Goal: Information Seeking & Learning: Check status

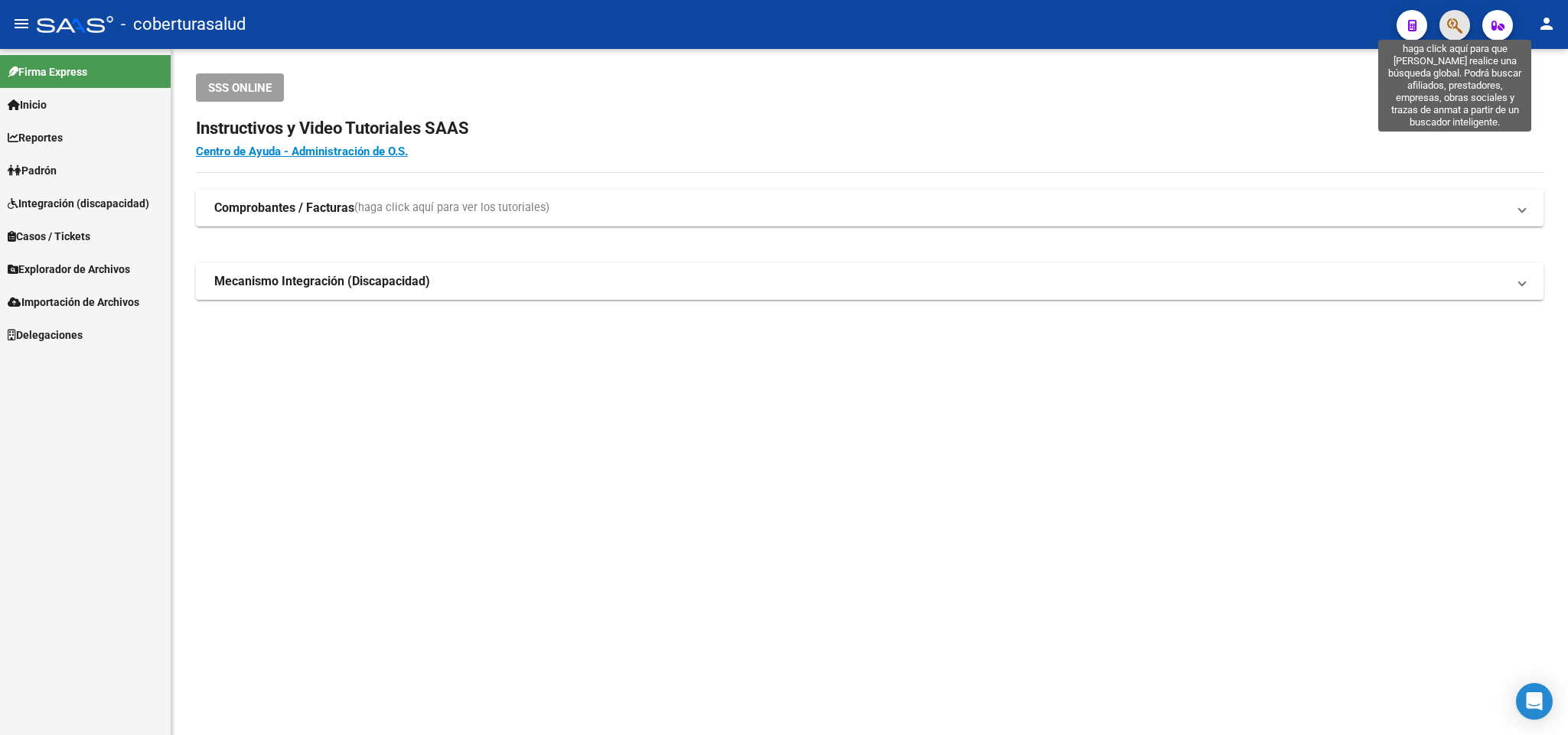
click at [1451, 25] on icon "button" at bounding box center [1454, 25] width 16 height 17
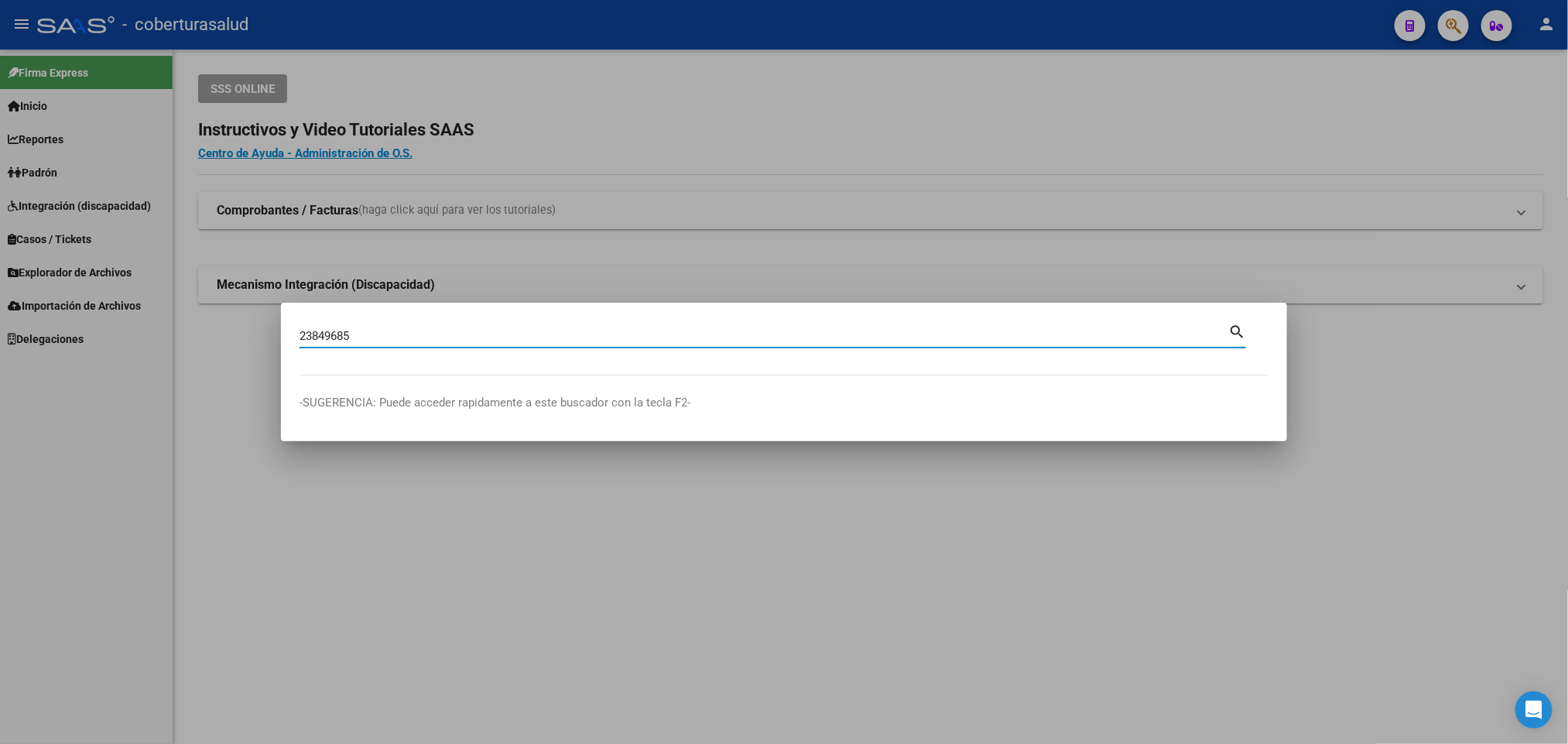
type input "23849685"
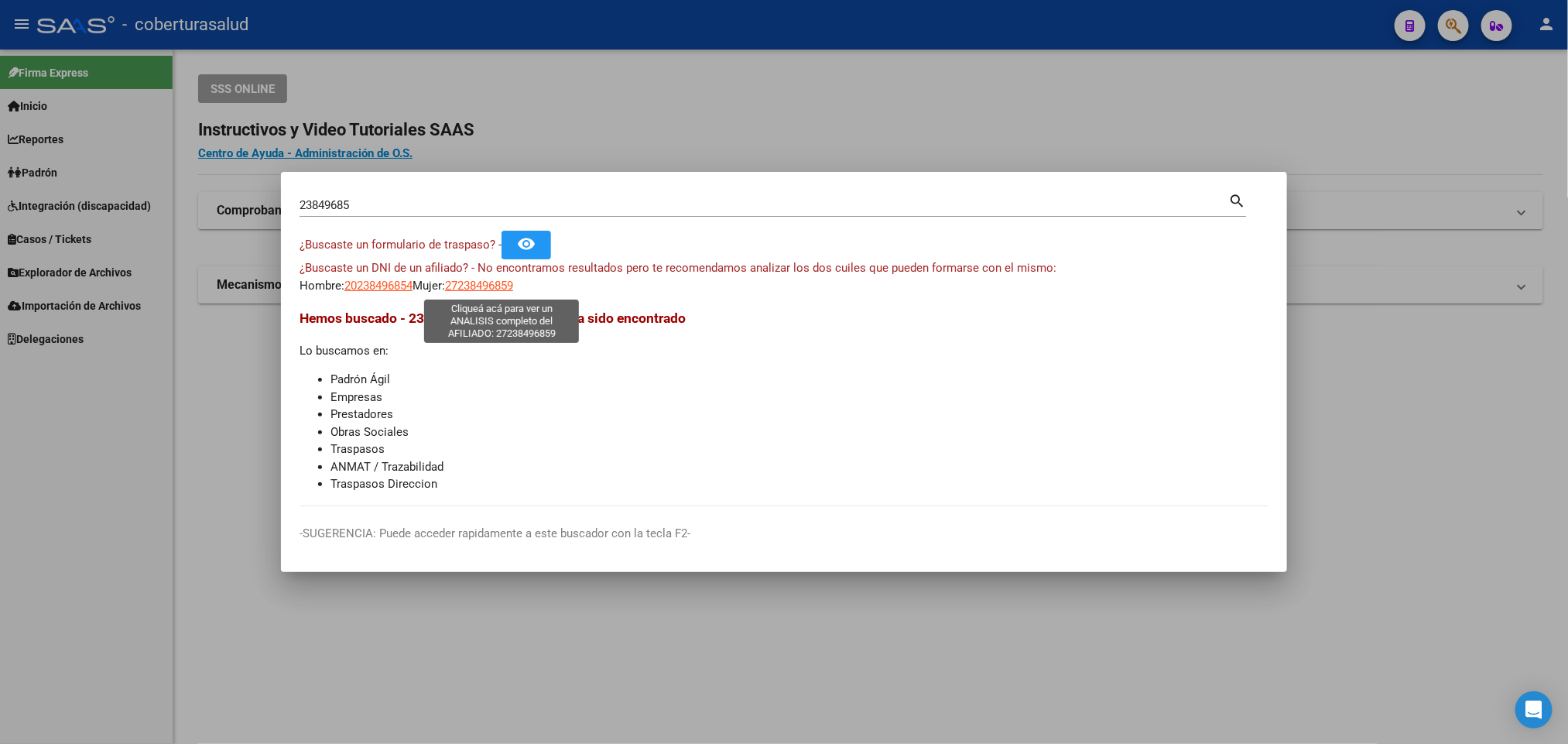
click at [503, 283] on span "27238496859" at bounding box center [479, 285] width 68 height 14
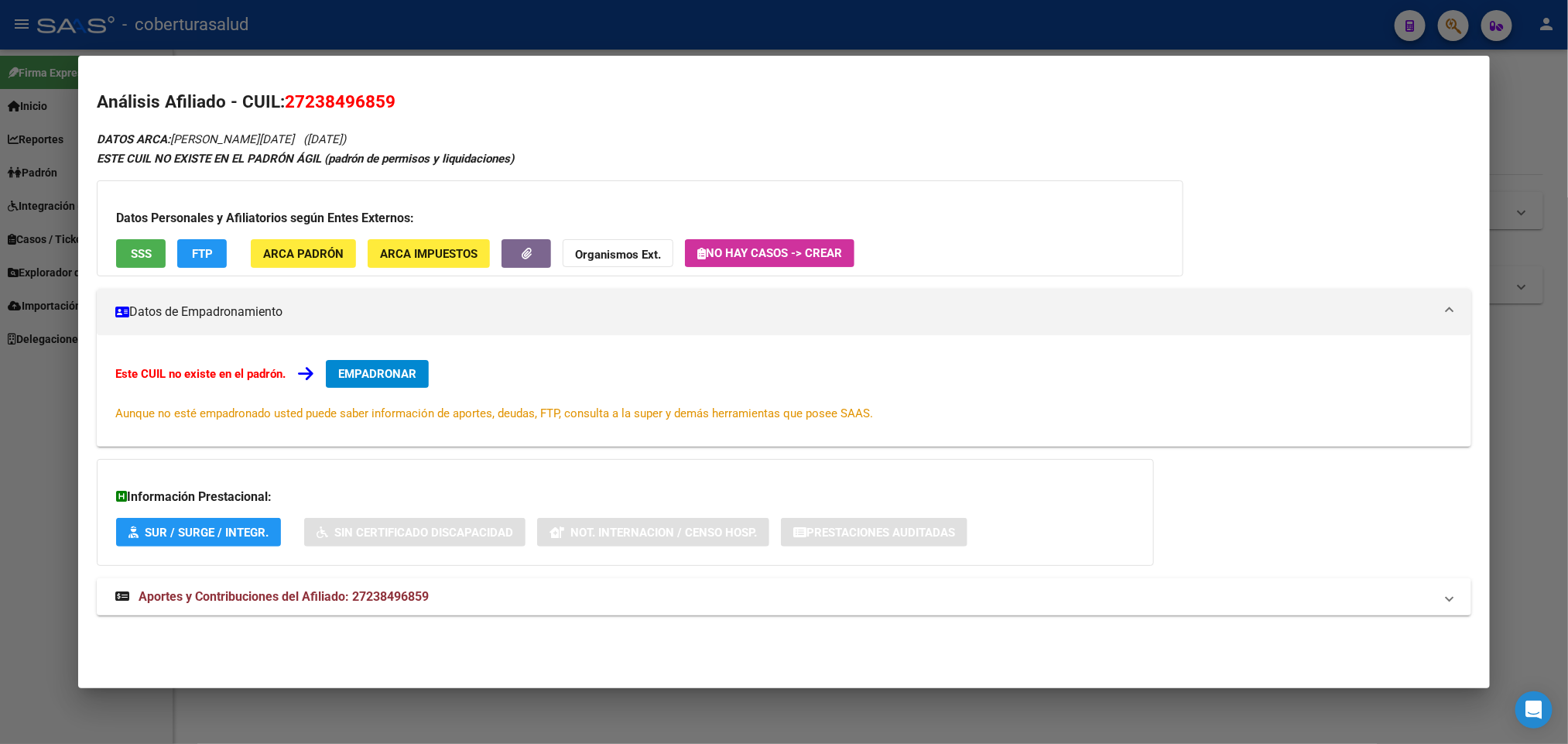
click at [142, 260] on span "SSS" at bounding box center [141, 254] width 21 height 14
click at [211, 541] on button "SUR / SURGE / INTEGR." at bounding box center [199, 532] width 165 height 28
click at [314, 597] on span "Aportes y Contribuciones del Afiliado: 27238496859" at bounding box center [283, 597] width 290 height 15
click at [310, 247] on span "ARCA Padrón" at bounding box center [303, 254] width 81 height 14
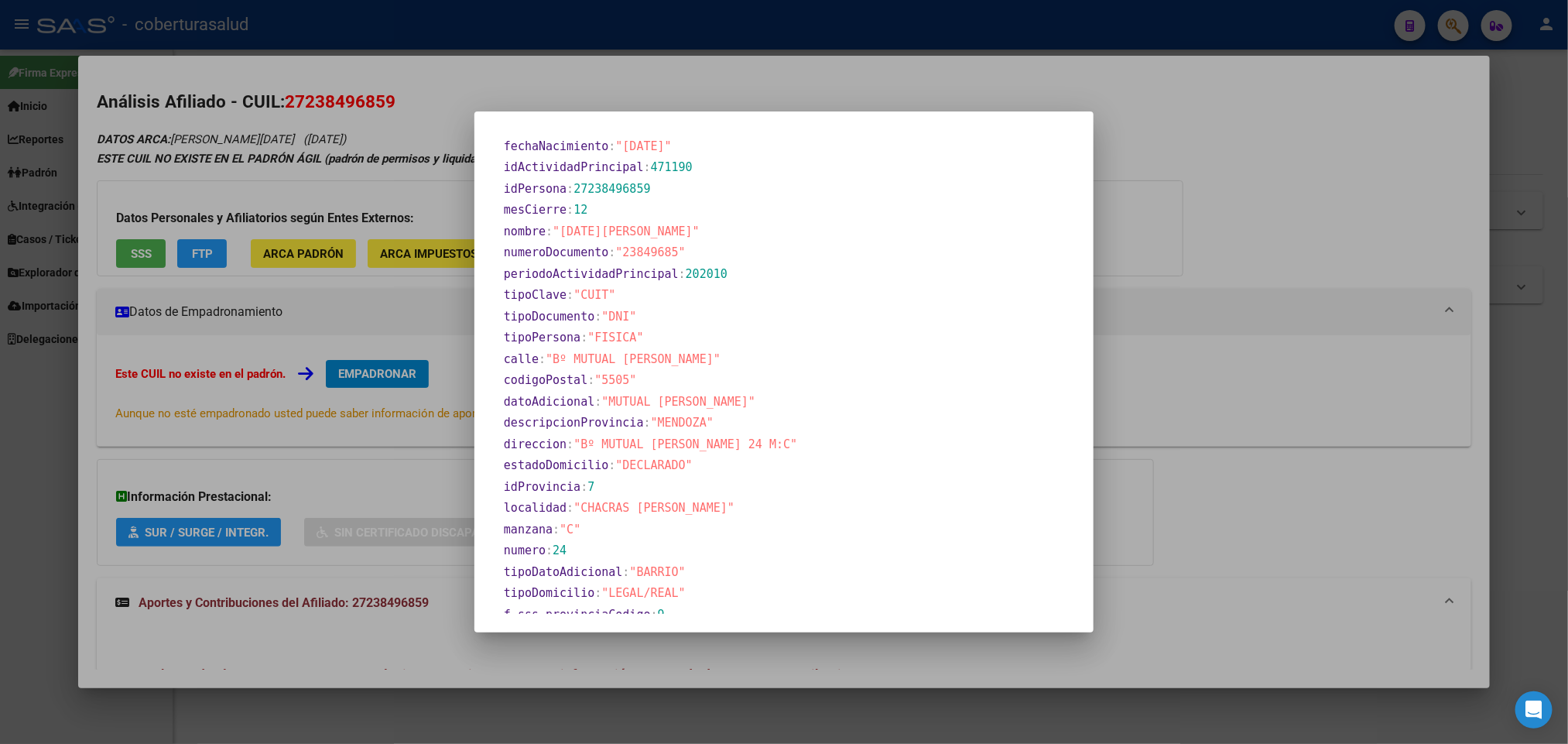
scroll to position [739, 0]
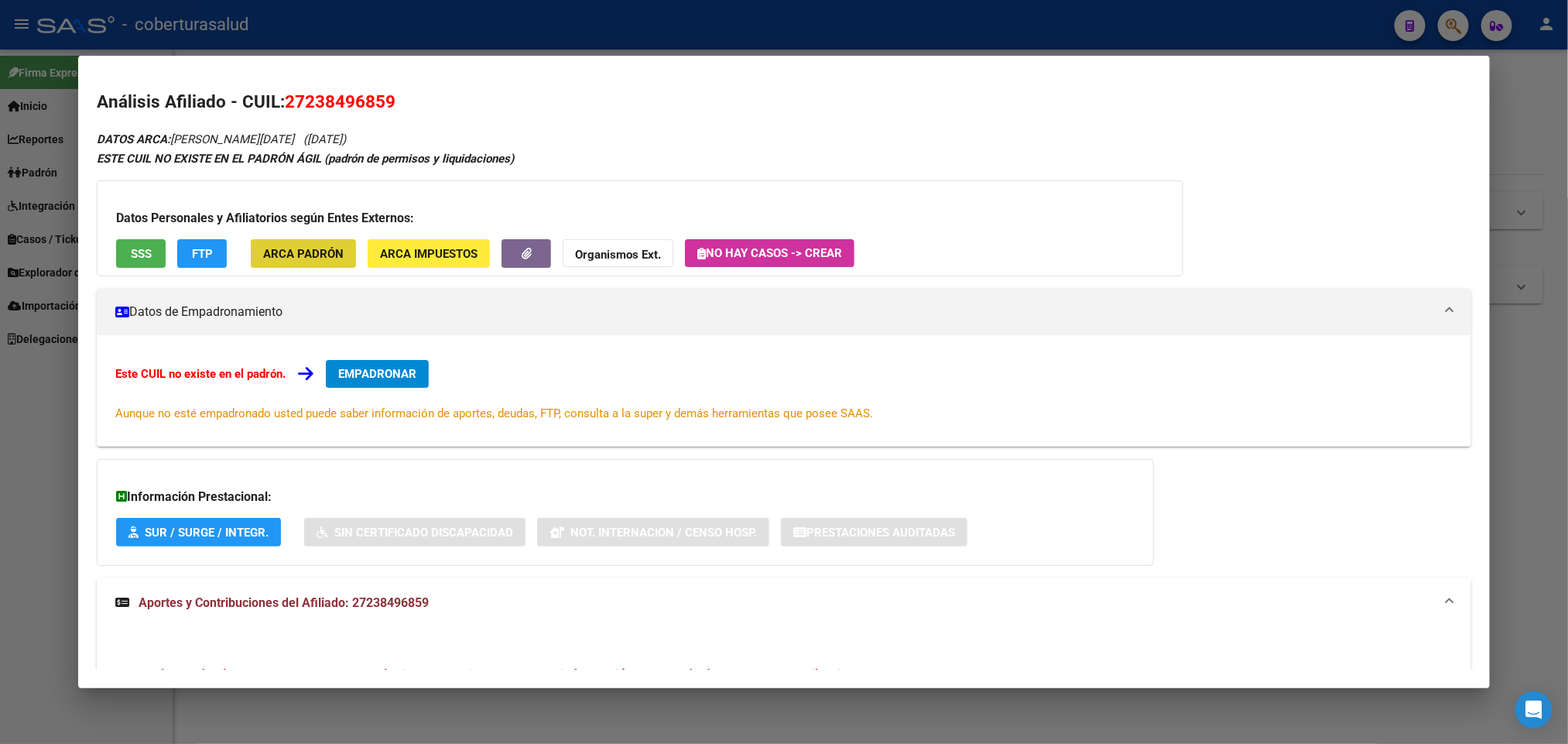
click at [205, 254] on span "FTP" at bounding box center [202, 254] width 21 height 14
click at [315, 107] on span "27238496859" at bounding box center [340, 102] width 111 height 20
copy span "27238496859"
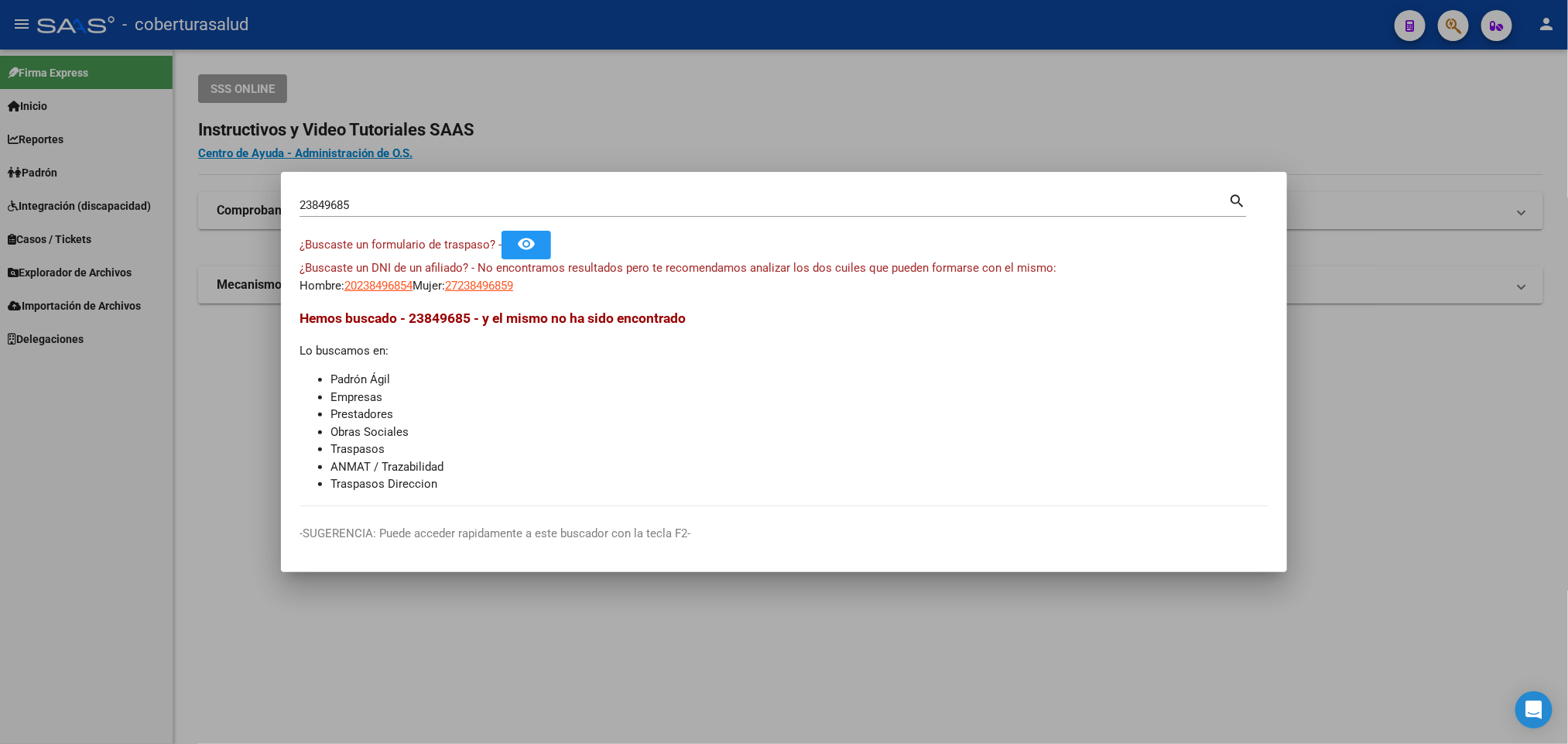
click at [493, 214] on div "23849685 Buscar (apellido, dni, [PERSON_NAME], [PERSON_NAME], cuit, obra social)" at bounding box center [764, 206] width 929 height 23
click at [493, 206] on input "23849685" at bounding box center [764, 205] width 929 height 14
paste input "0559241734"
type input "20559241734"
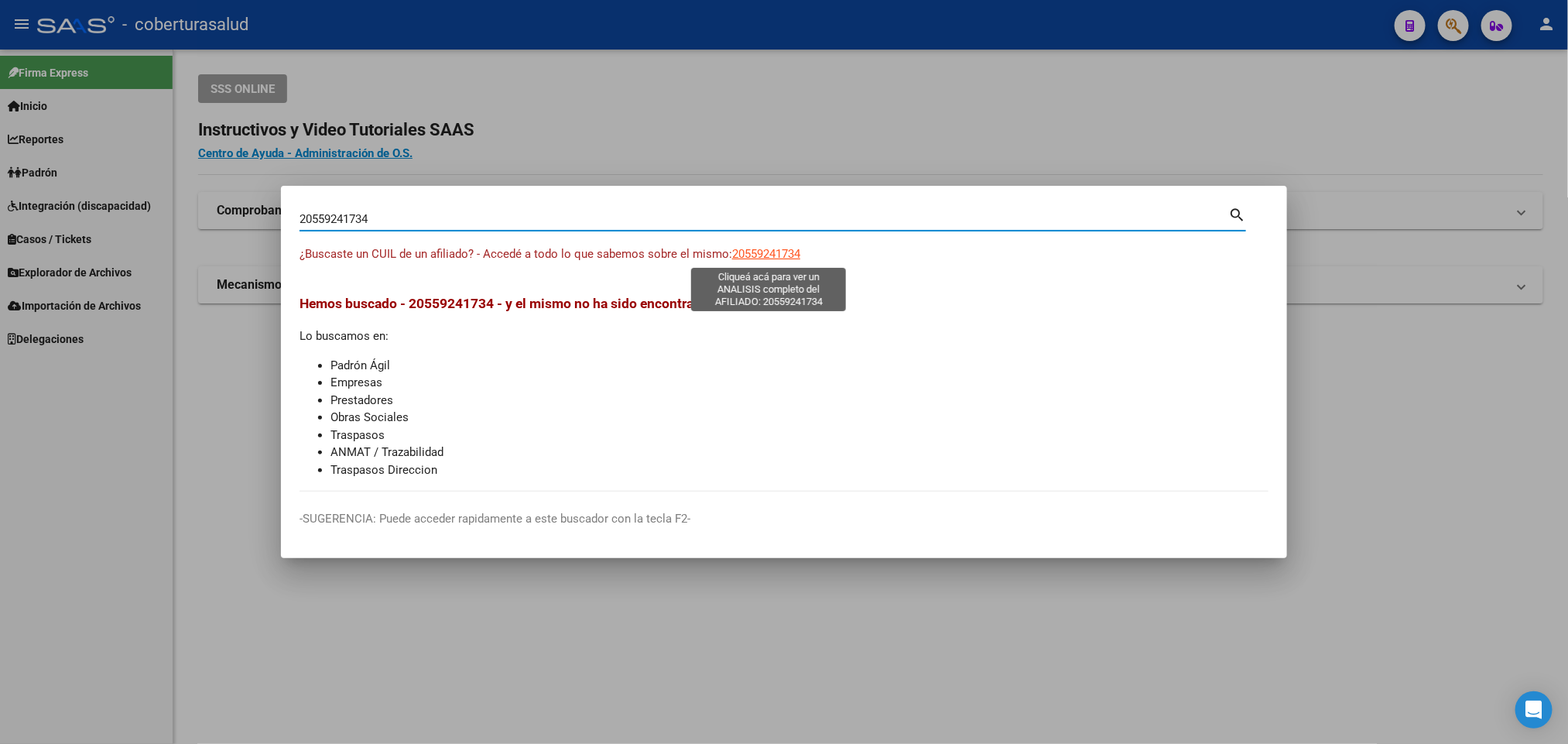
click at [778, 247] on span "20559241734" at bounding box center [767, 254] width 68 height 14
type textarea "20559241734"
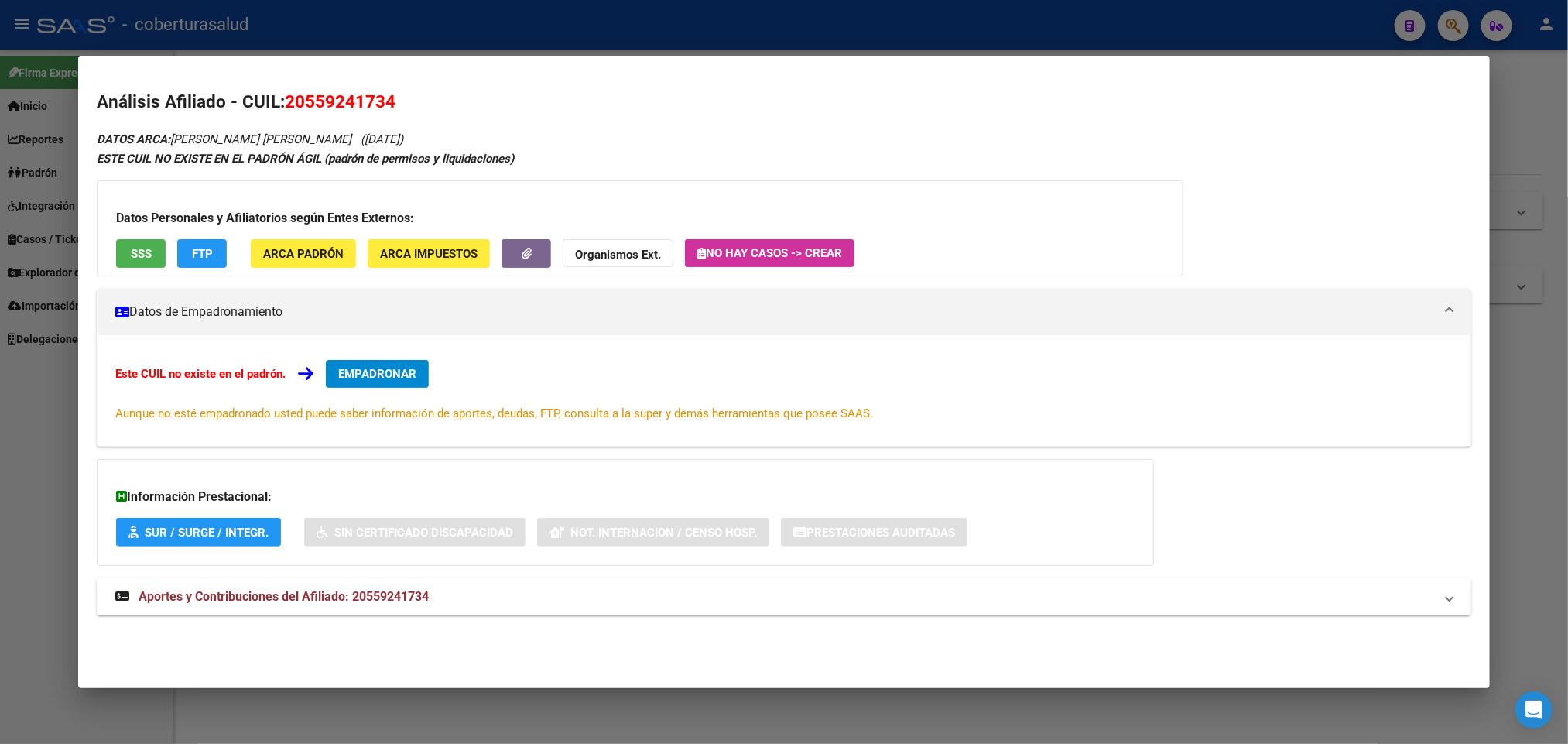
click at [137, 233] on div "Datos Personales y Afiliatorios según Entes Externos: SSS FTP ARCA Padrón ARCA …" at bounding box center [640, 228] width 1087 height 96
click at [239, 542] on button "SUR / SURGE / INTEGR." at bounding box center [199, 532] width 165 height 28
click at [131, 260] on span "SSS" at bounding box center [141, 254] width 21 height 14
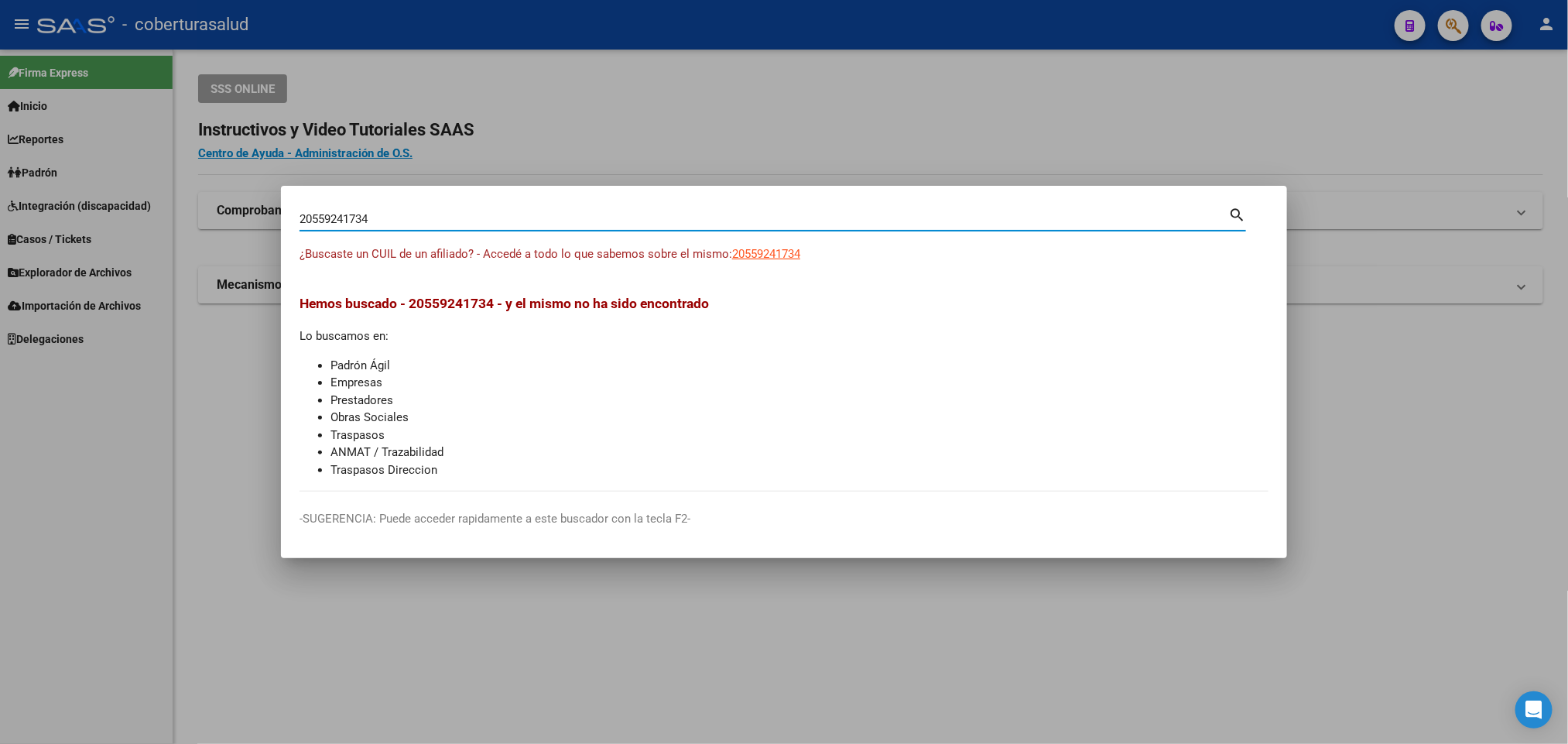
click at [467, 214] on input "20559241734" at bounding box center [764, 219] width 929 height 14
paste input "42"
type input "20559241742"
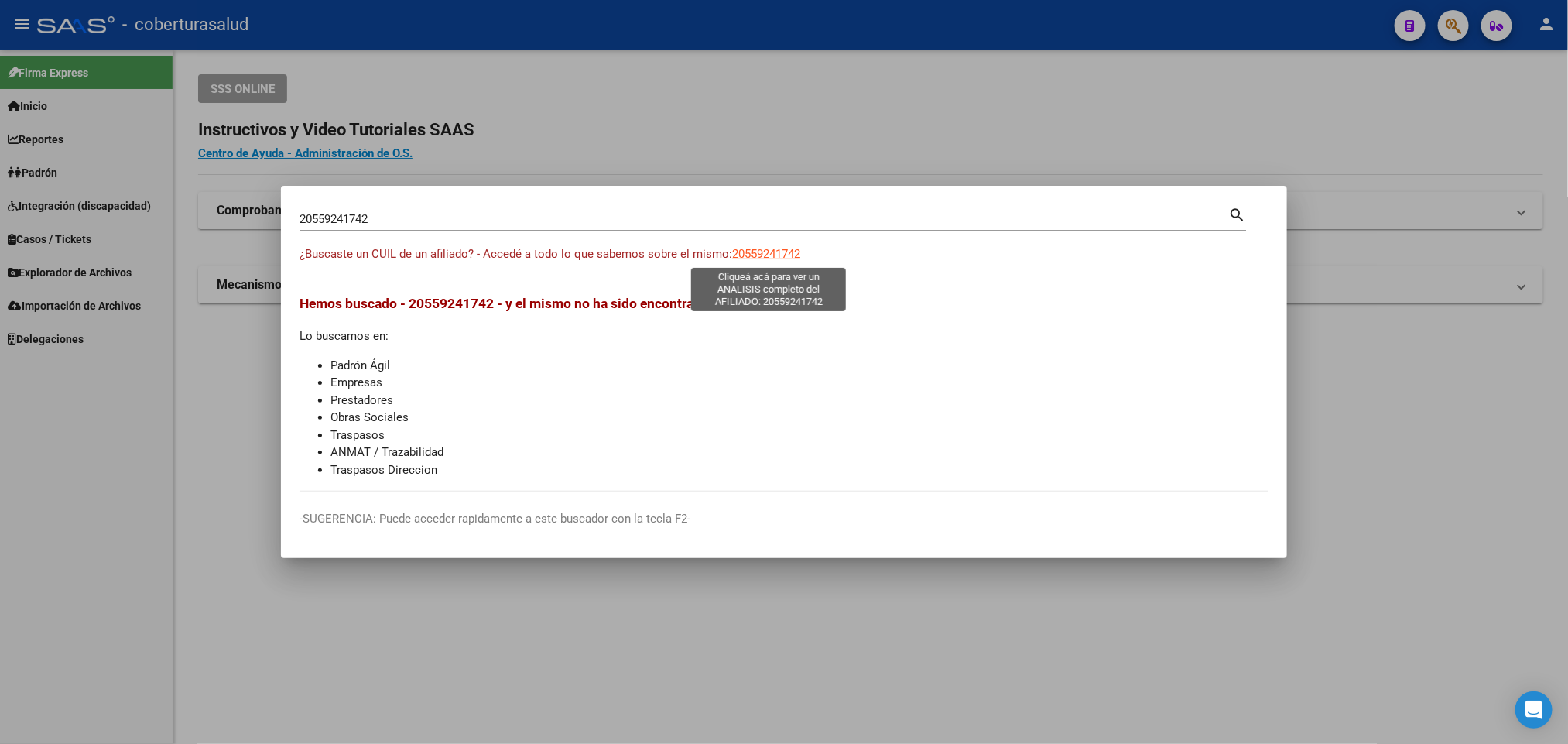
click at [772, 249] on span "20559241742" at bounding box center [767, 254] width 68 height 14
type textarea "20559241742"
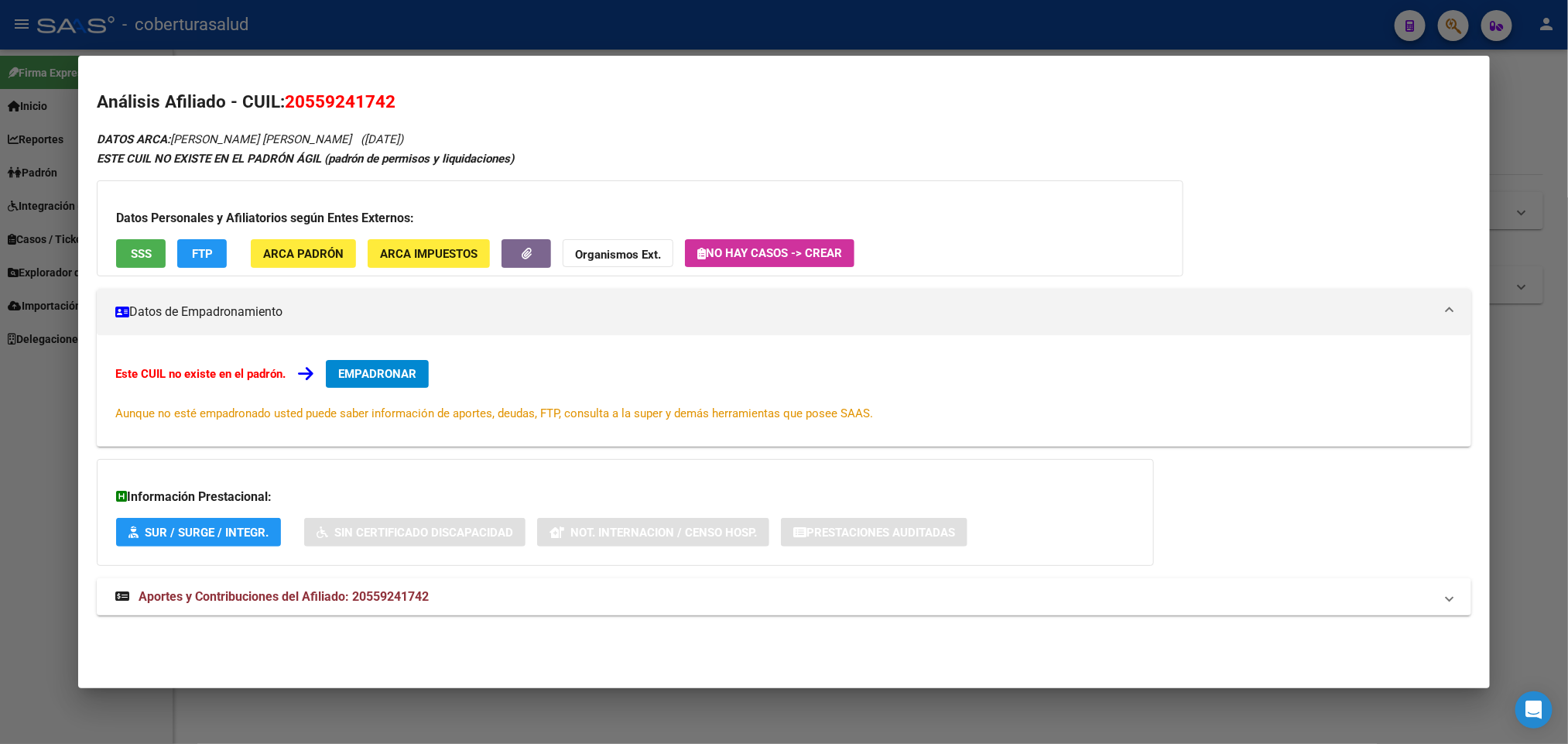
click at [226, 513] on div "Información Prestacional: SUR / SURGE / INTEGR. Sin Certificado Discapacidad No…" at bounding box center [625, 513] width 1058 height 107
click at [226, 521] on button "SUR / SURGE / INTEGR." at bounding box center [199, 532] width 165 height 28
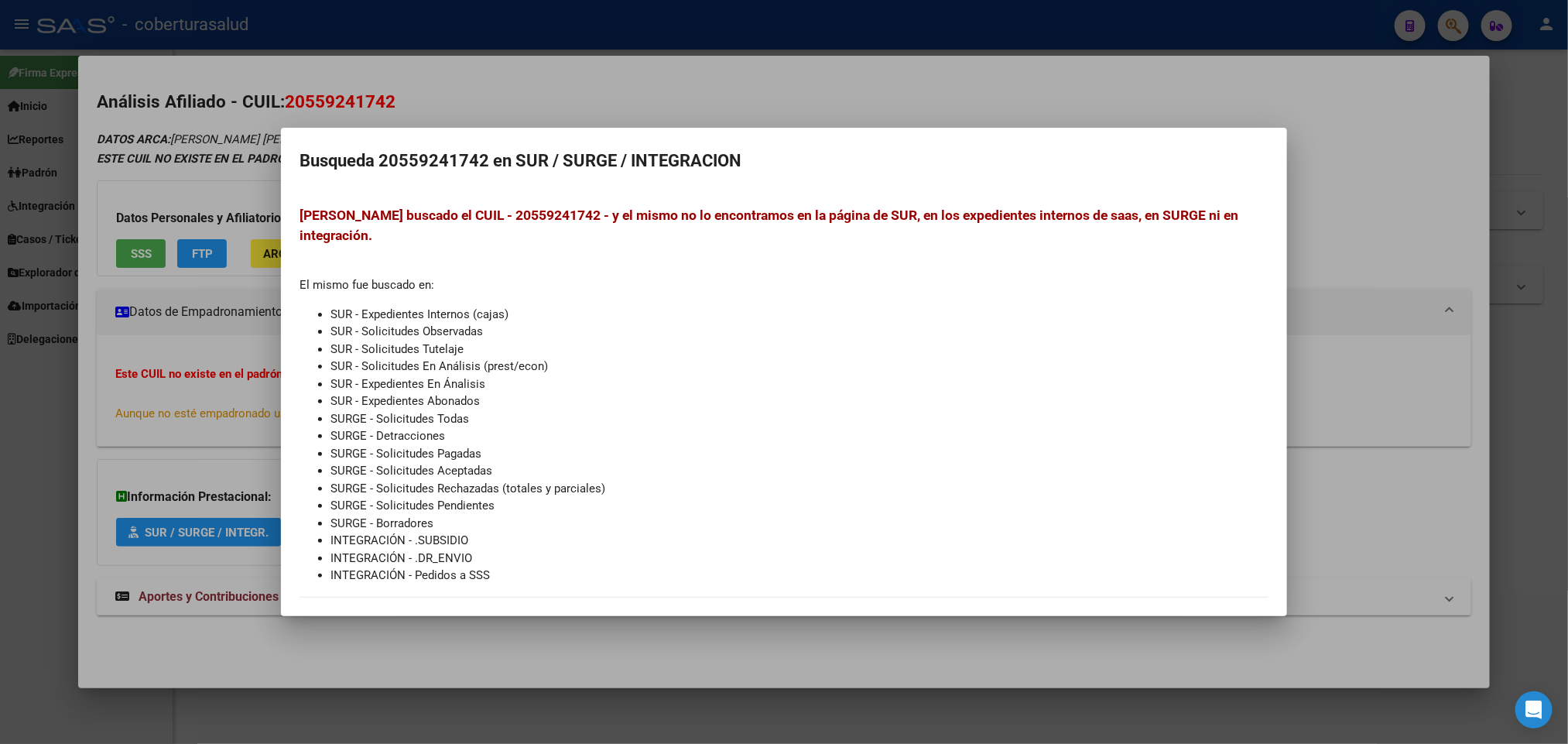
click at [1213, 98] on div at bounding box center [784, 372] width 1568 height 744
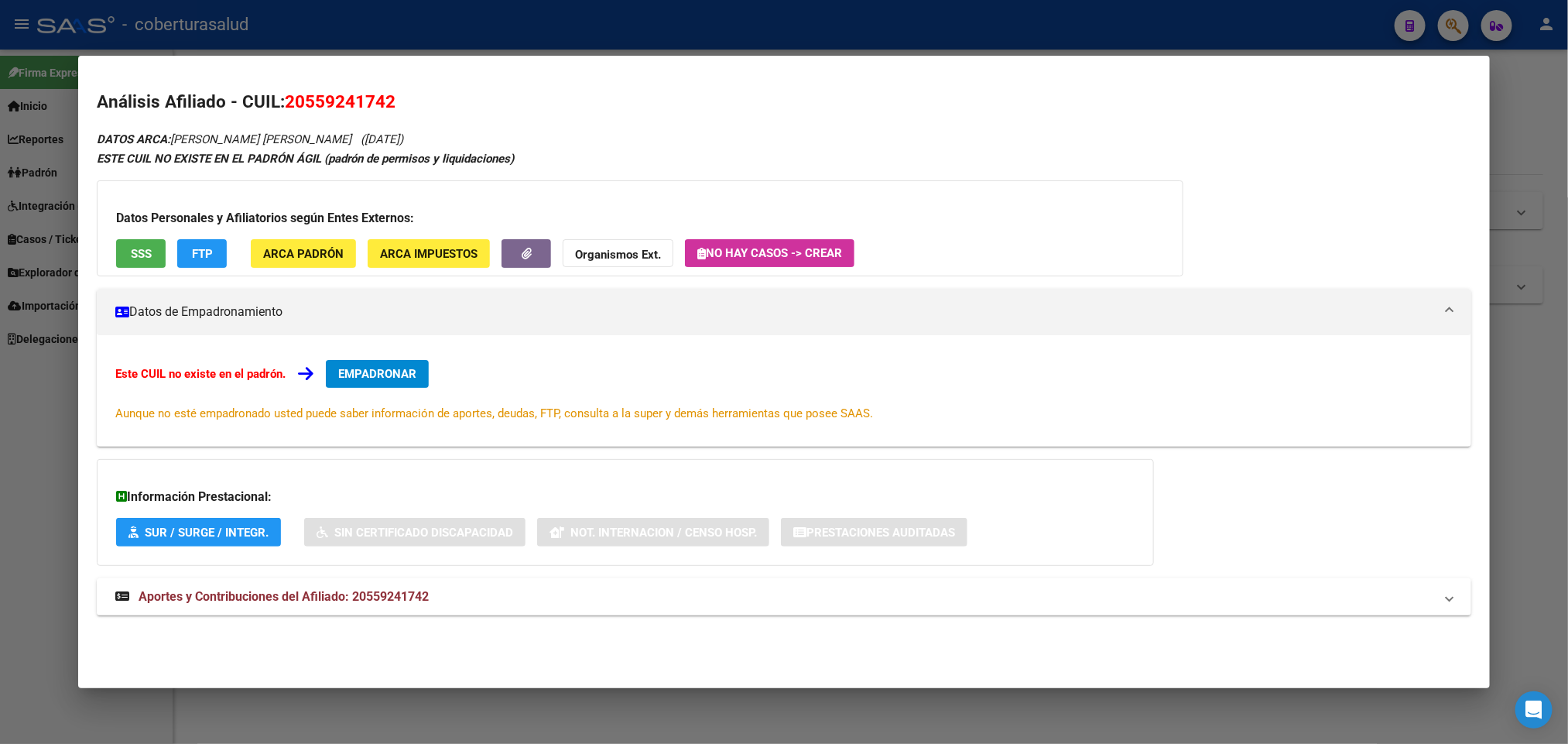
click at [131, 247] on span "SSS" at bounding box center [141, 254] width 21 height 14
click at [192, 247] on span "FTP" at bounding box center [202, 254] width 21 height 14
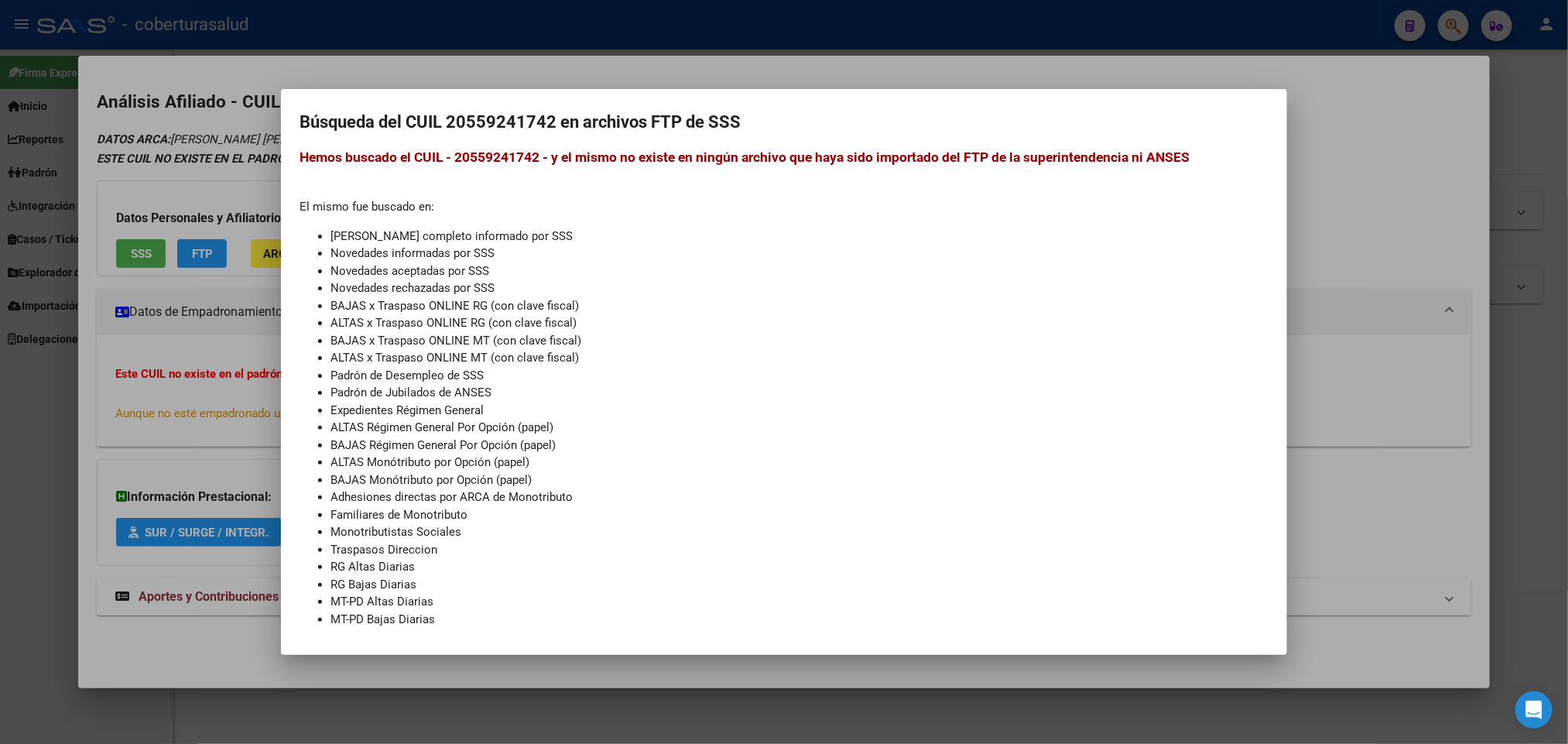
scroll to position [24, 0]
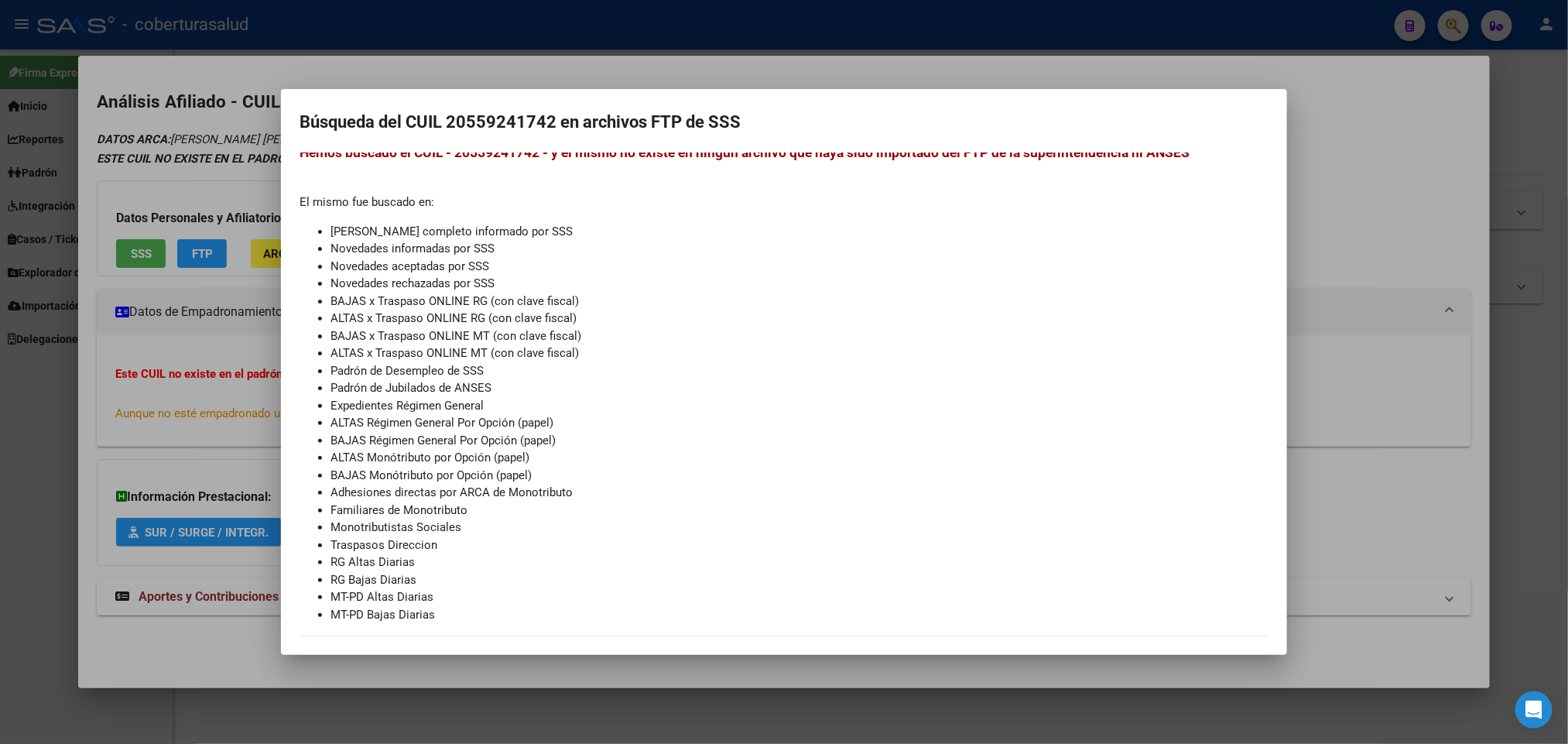
click at [1352, 140] on div at bounding box center [784, 372] width 1568 height 744
